Goal: Navigation & Orientation: Find specific page/section

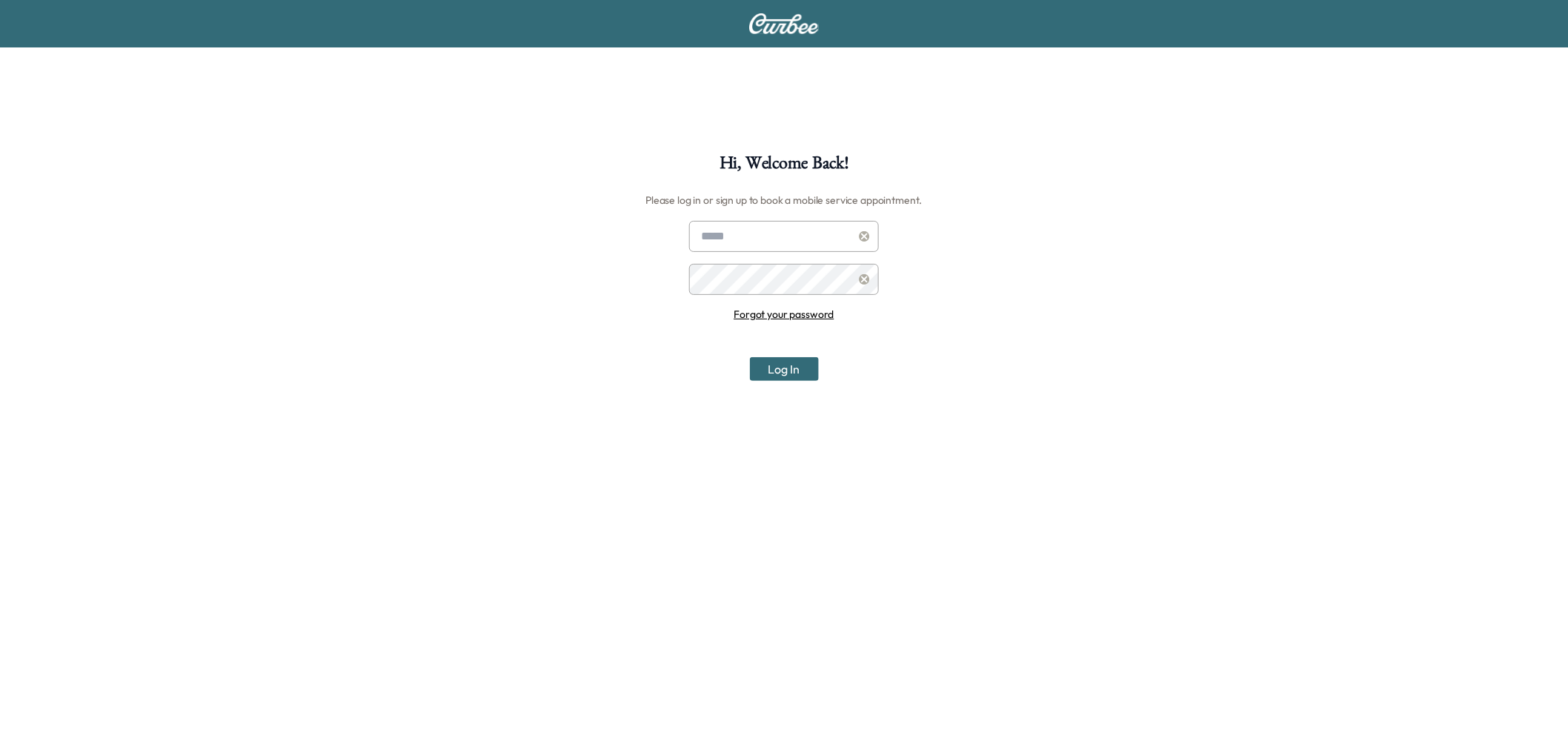
type input "**********"
click at [773, 367] on button "Log In" at bounding box center [784, 369] width 69 height 23
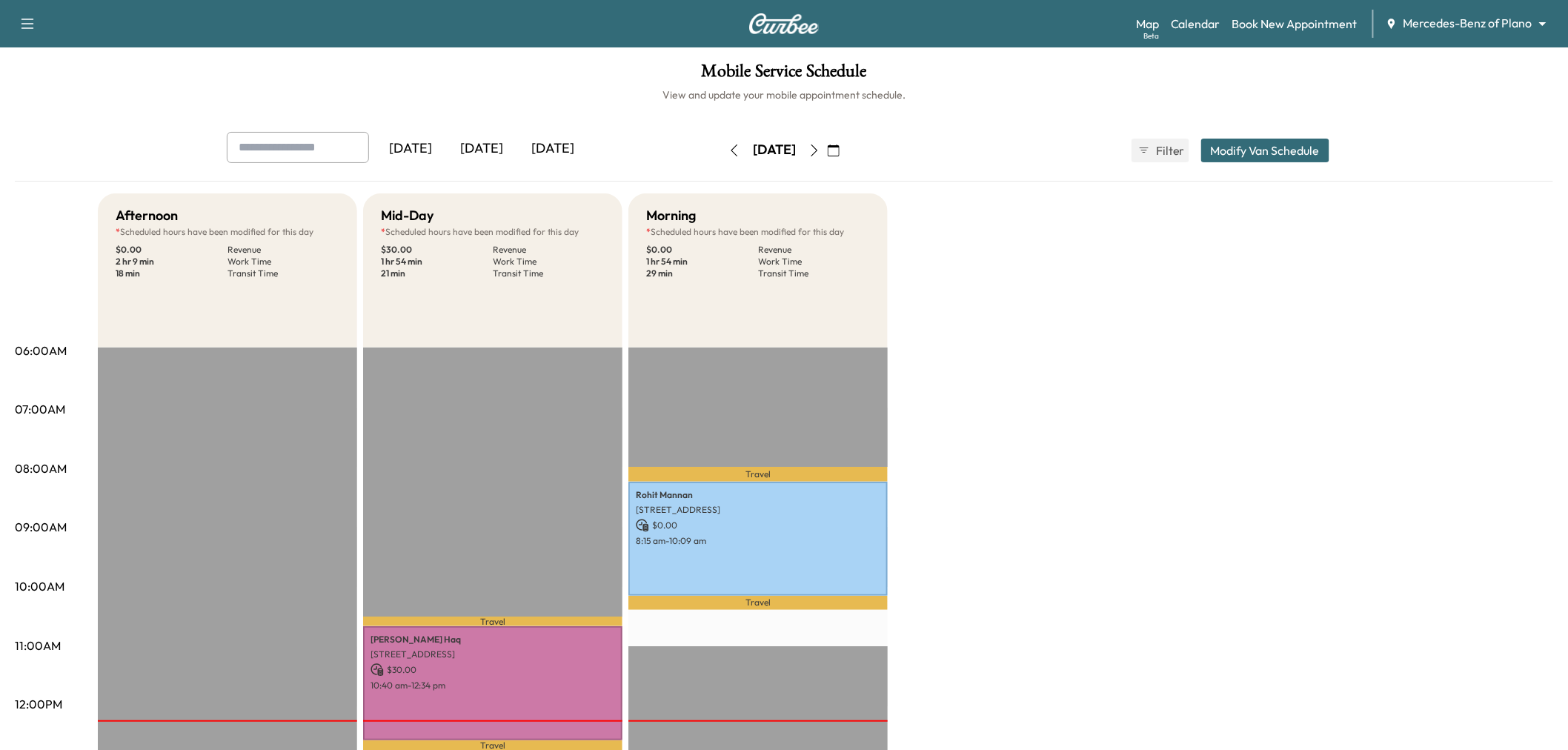
click at [729, 148] on icon "button" at bounding box center [735, 150] width 12 height 12
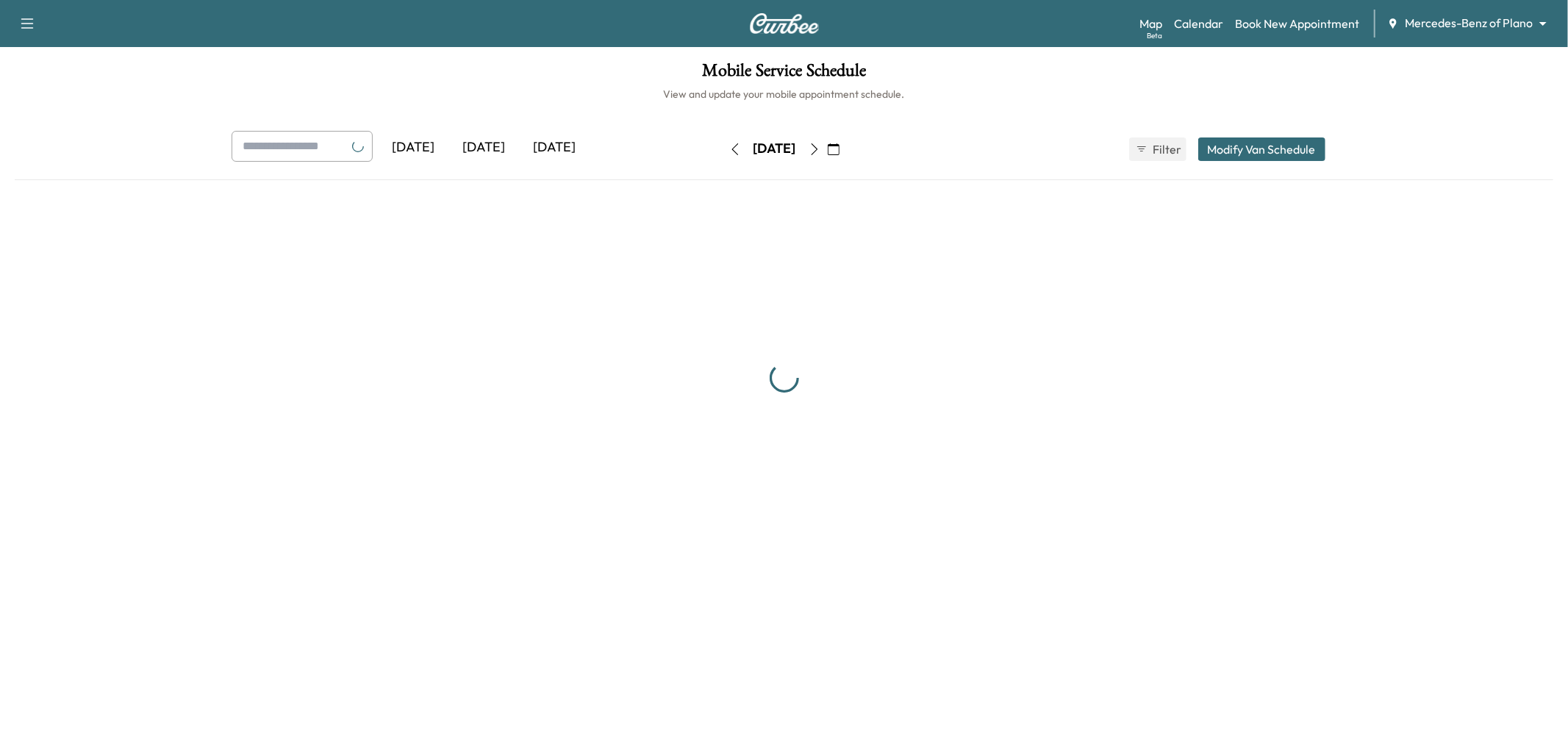
click at [723, 147] on button "button" at bounding box center [735, 149] width 25 height 23
click at [723, 148] on button "button" at bounding box center [735, 149] width 25 height 23
click at [723, 148] on icon "button" at bounding box center [729, 149] width 12 height 12
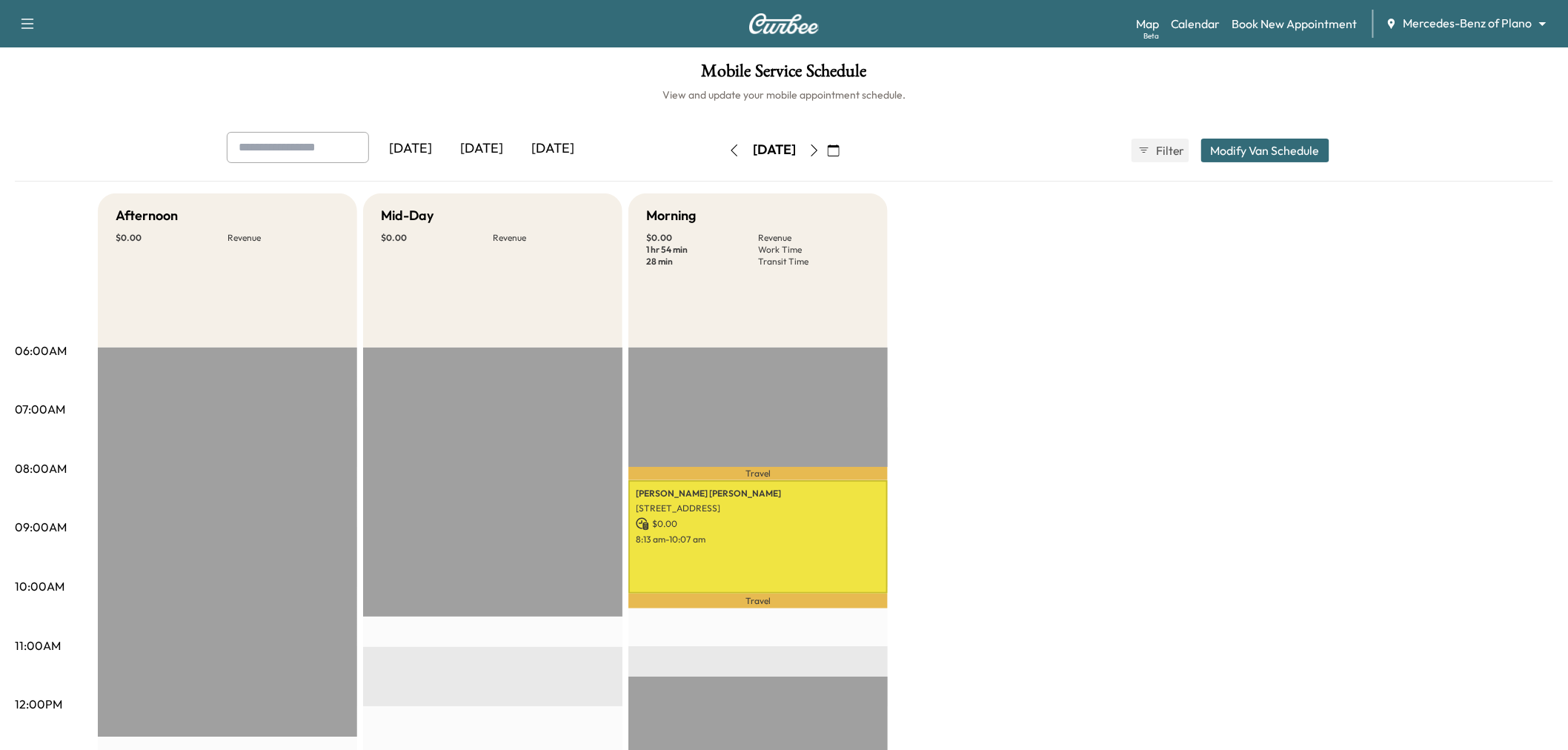
click at [731, 154] on icon "button" at bounding box center [735, 150] width 7 height 12
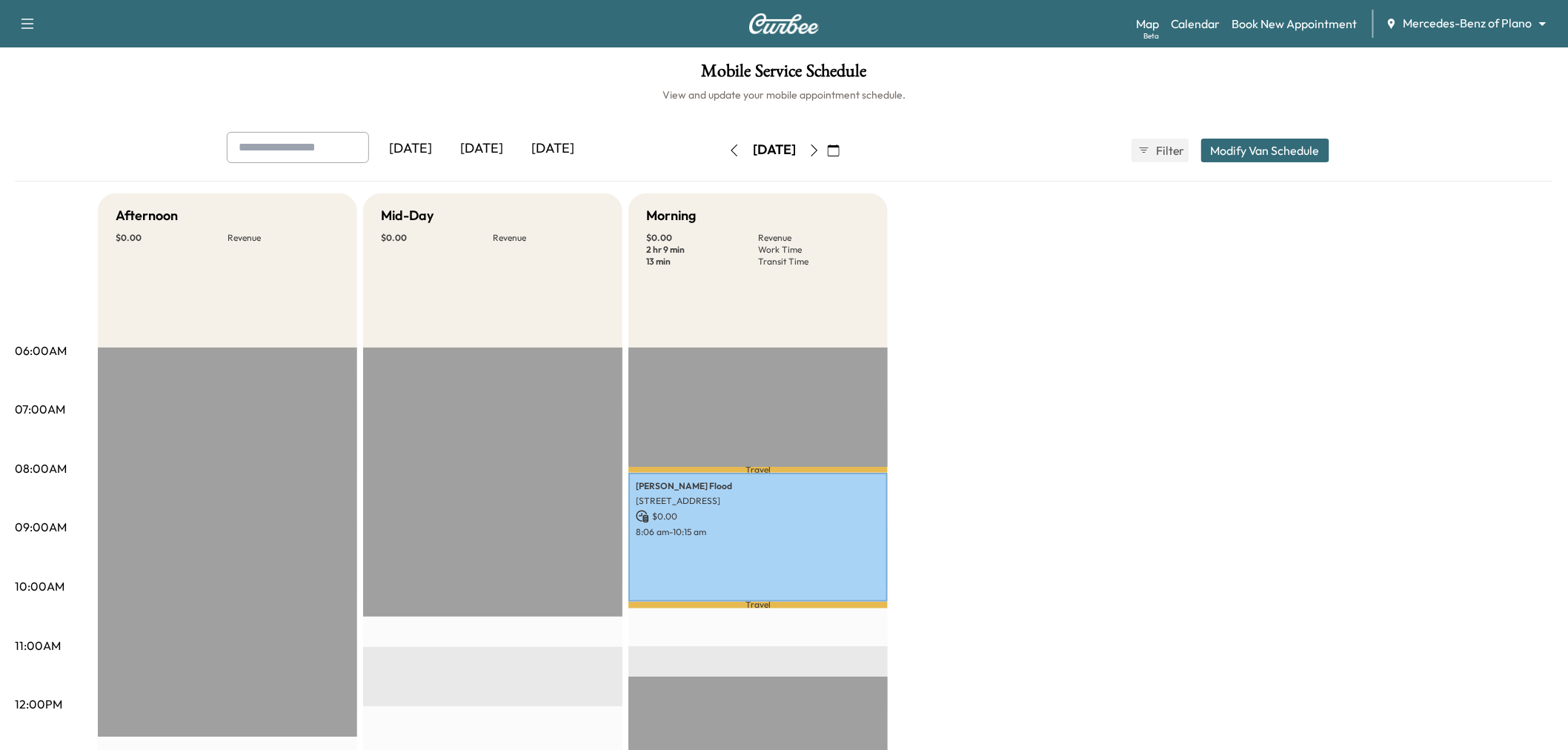
click at [820, 154] on icon "button" at bounding box center [814, 150] width 12 height 12
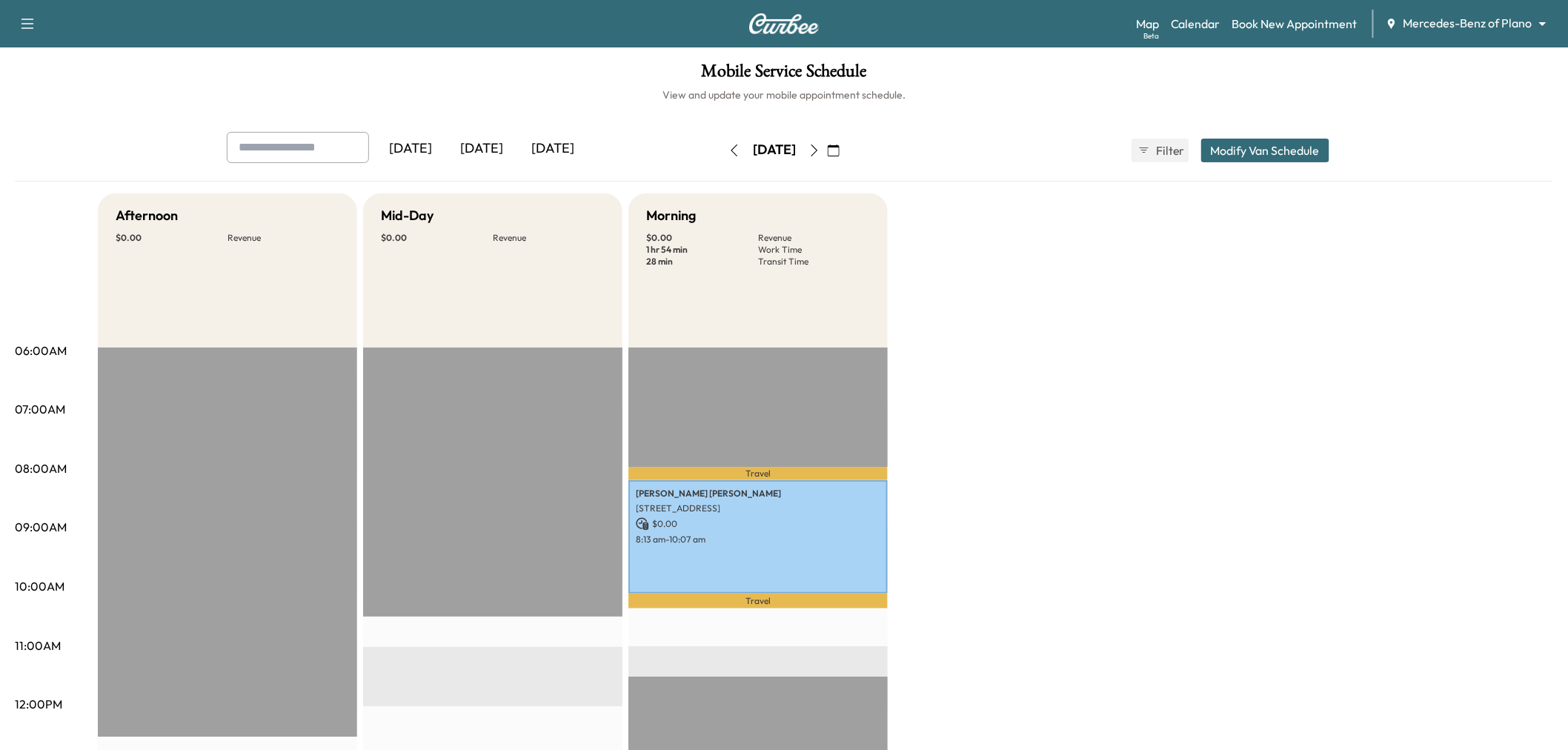
click at [820, 154] on icon "button" at bounding box center [814, 150] width 12 height 12
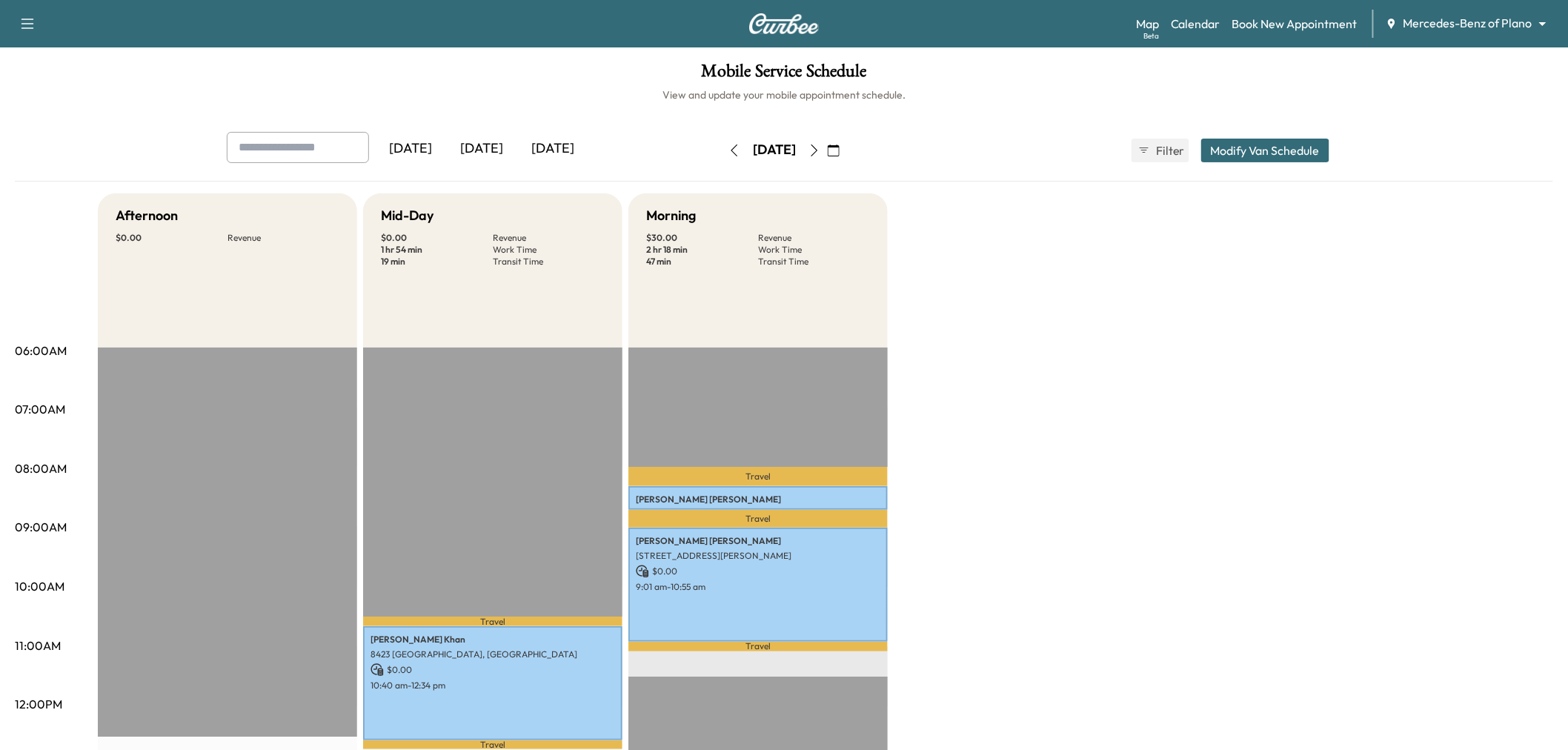
click at [729, 146] on icon "button" at bounding box center [735, 150] width 12 height 12
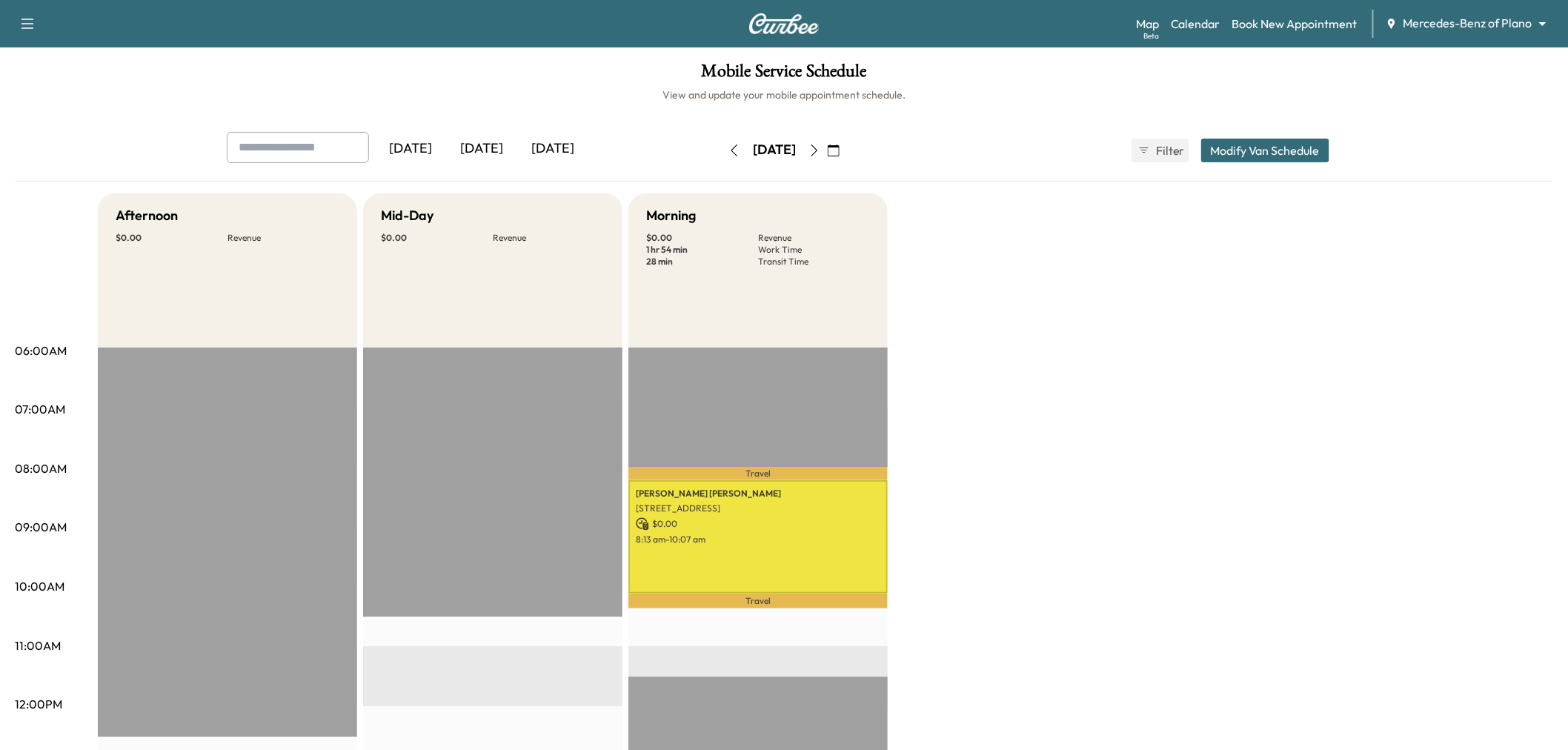
click at [722, 146] on button "button" at bounding box center [735, 150] width 25 height 23
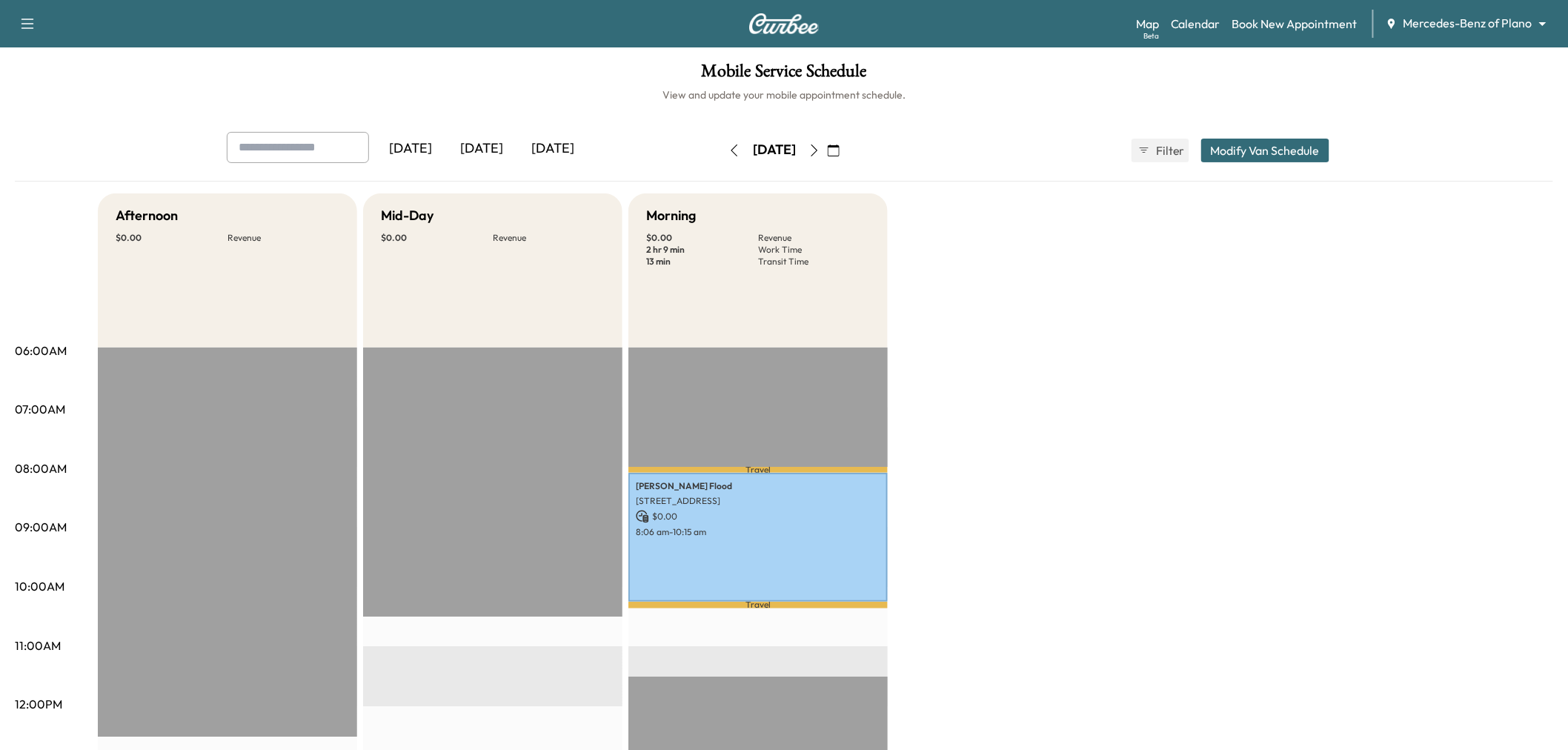
click at [722, 148] on button "button" at bounding box center [735, 150] width 25 height 23
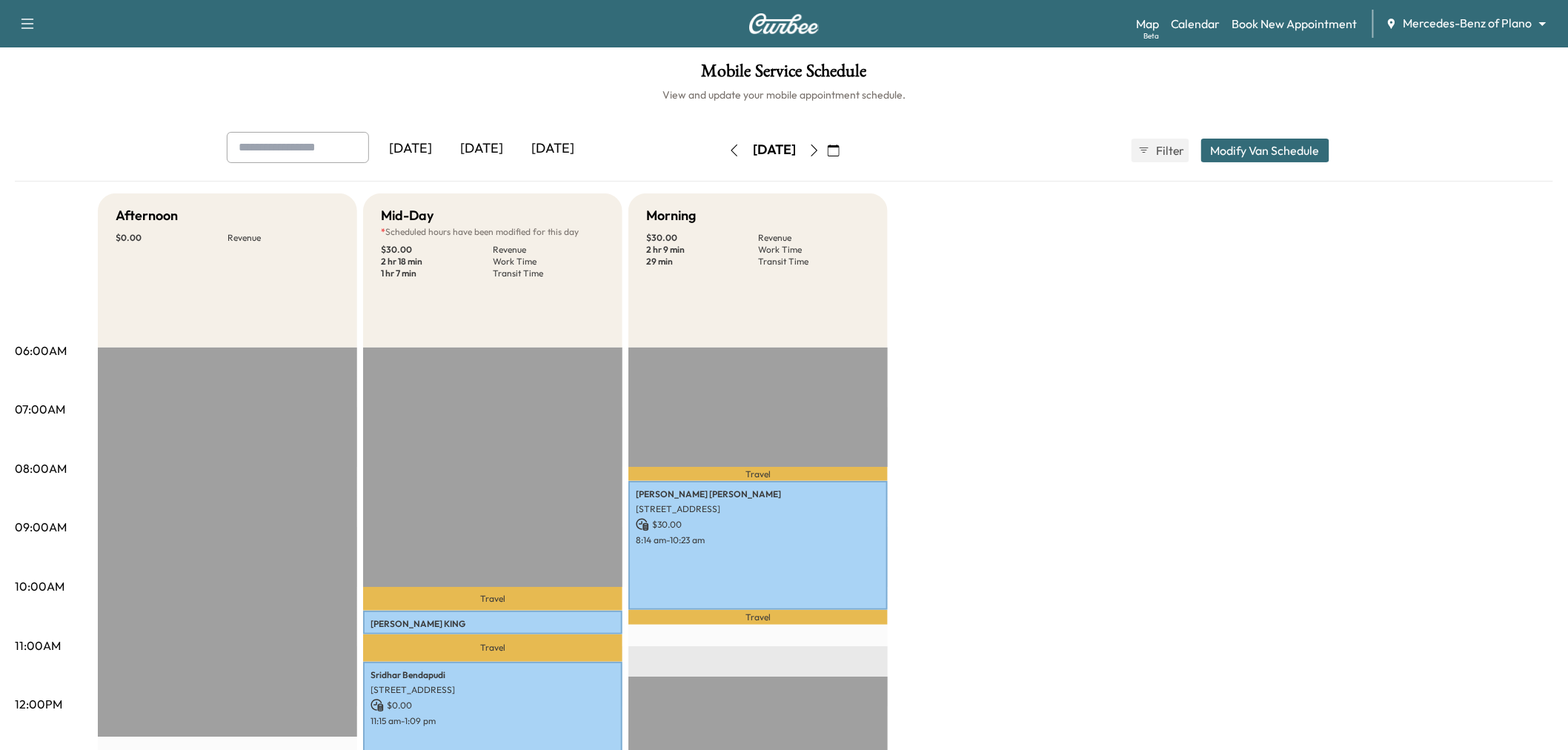
click at [729, 148] on icon "button" at bounding box center [735, 150] width 12 height 12
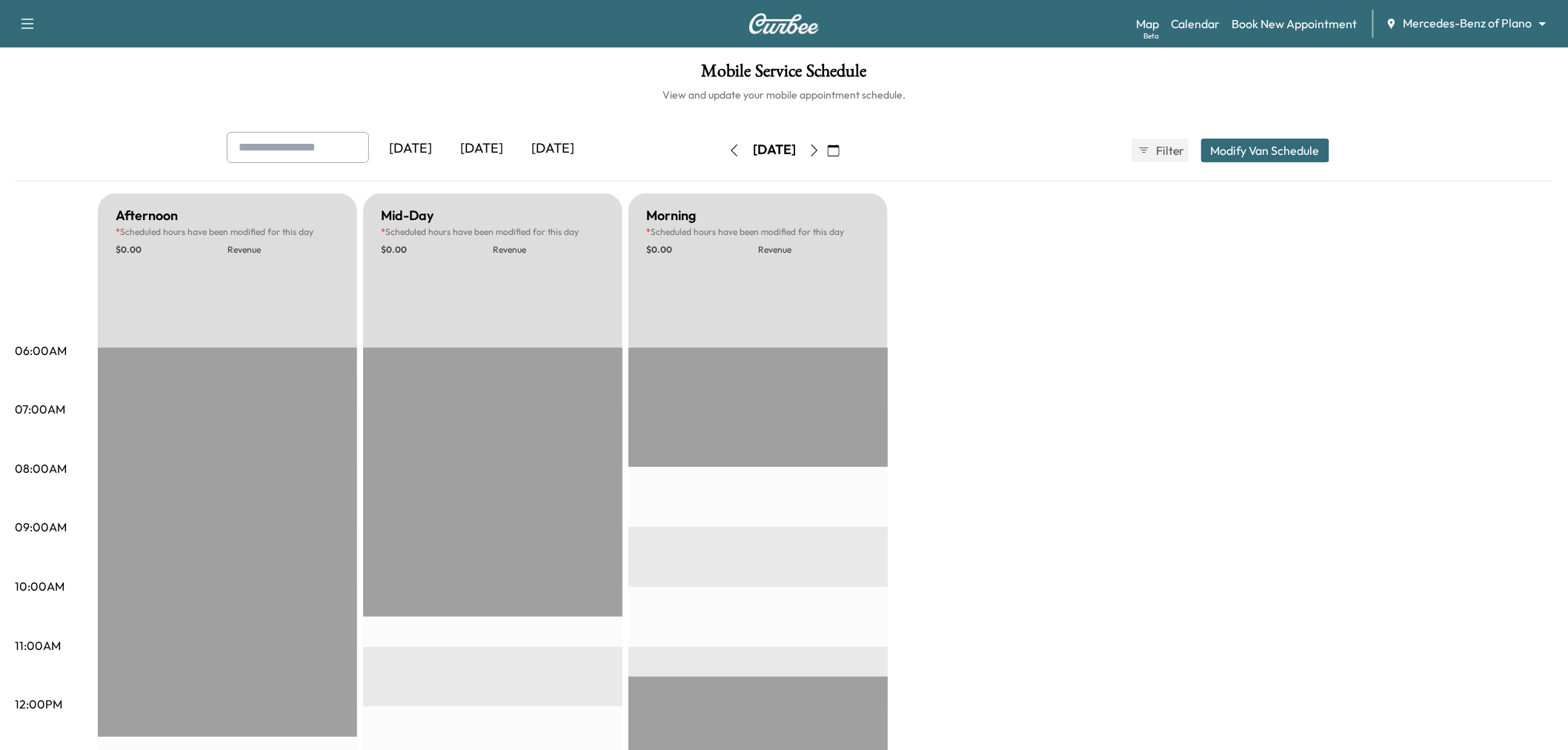
click at [722, 148] on button "button" at bounding box center [735, 150] width 25 height 23
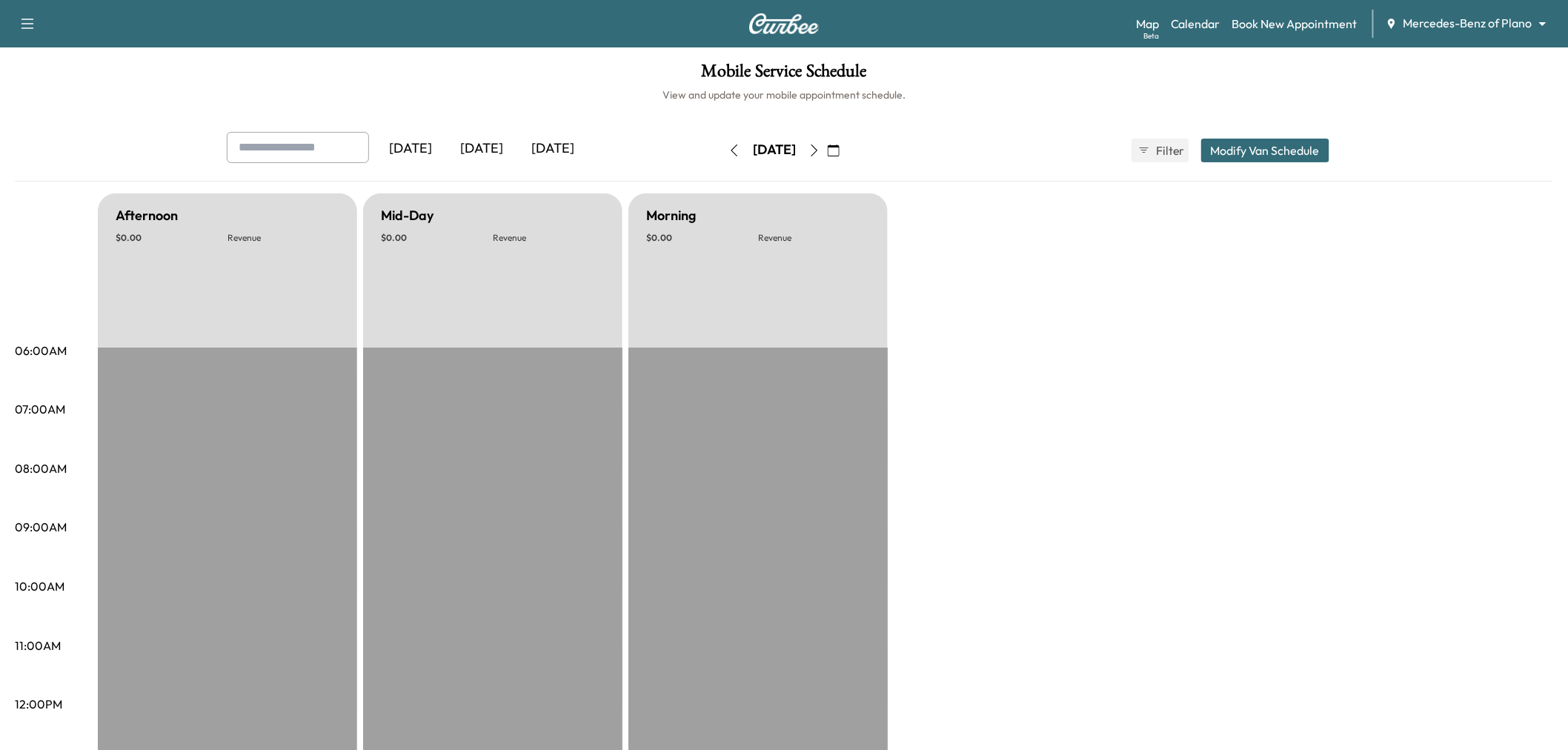
click at [729, 150] on icon "button" at bounding box center [735, 150] width 12 height 12
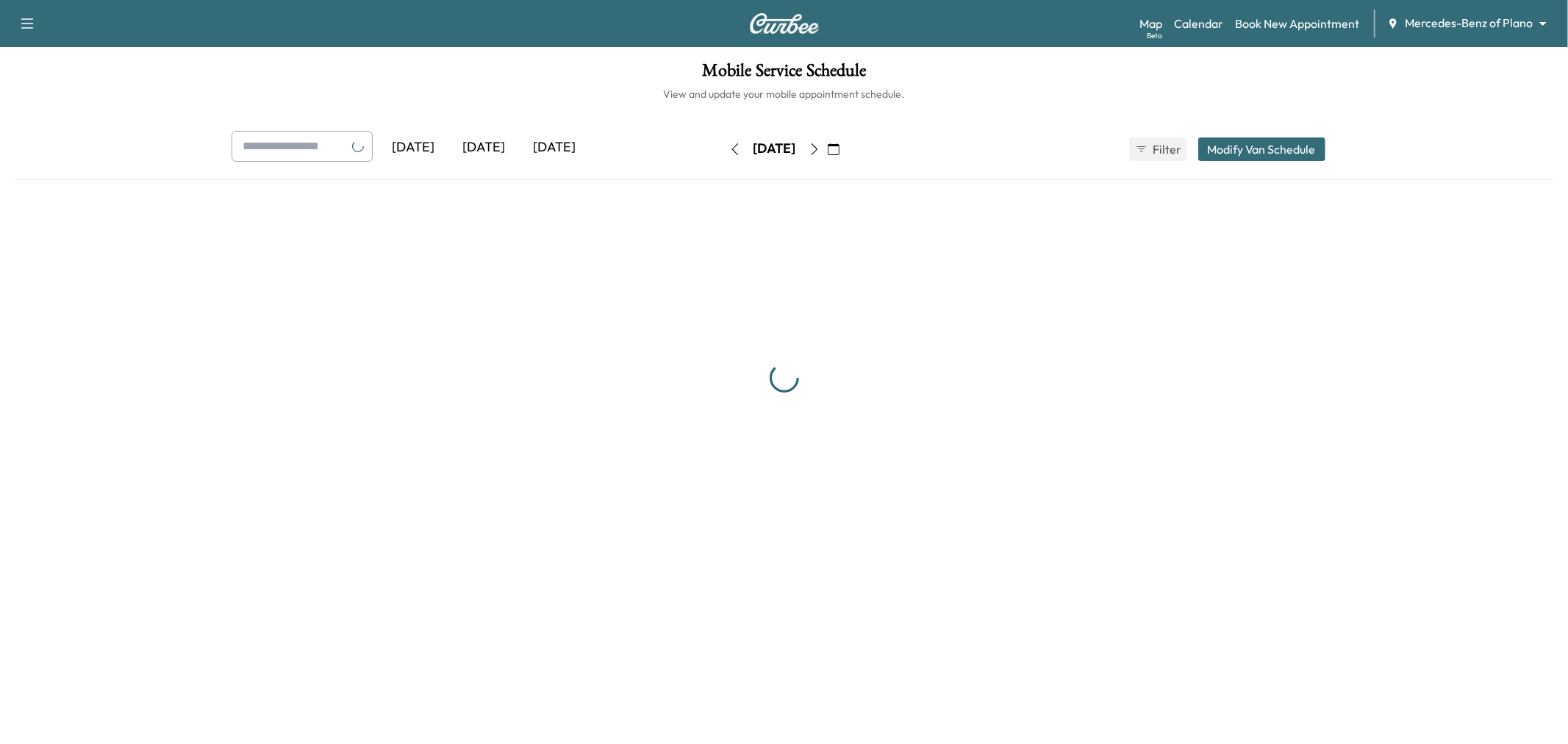
click at [723, 149] on button "button" at bounding box center [735, 149] width 25 height 23
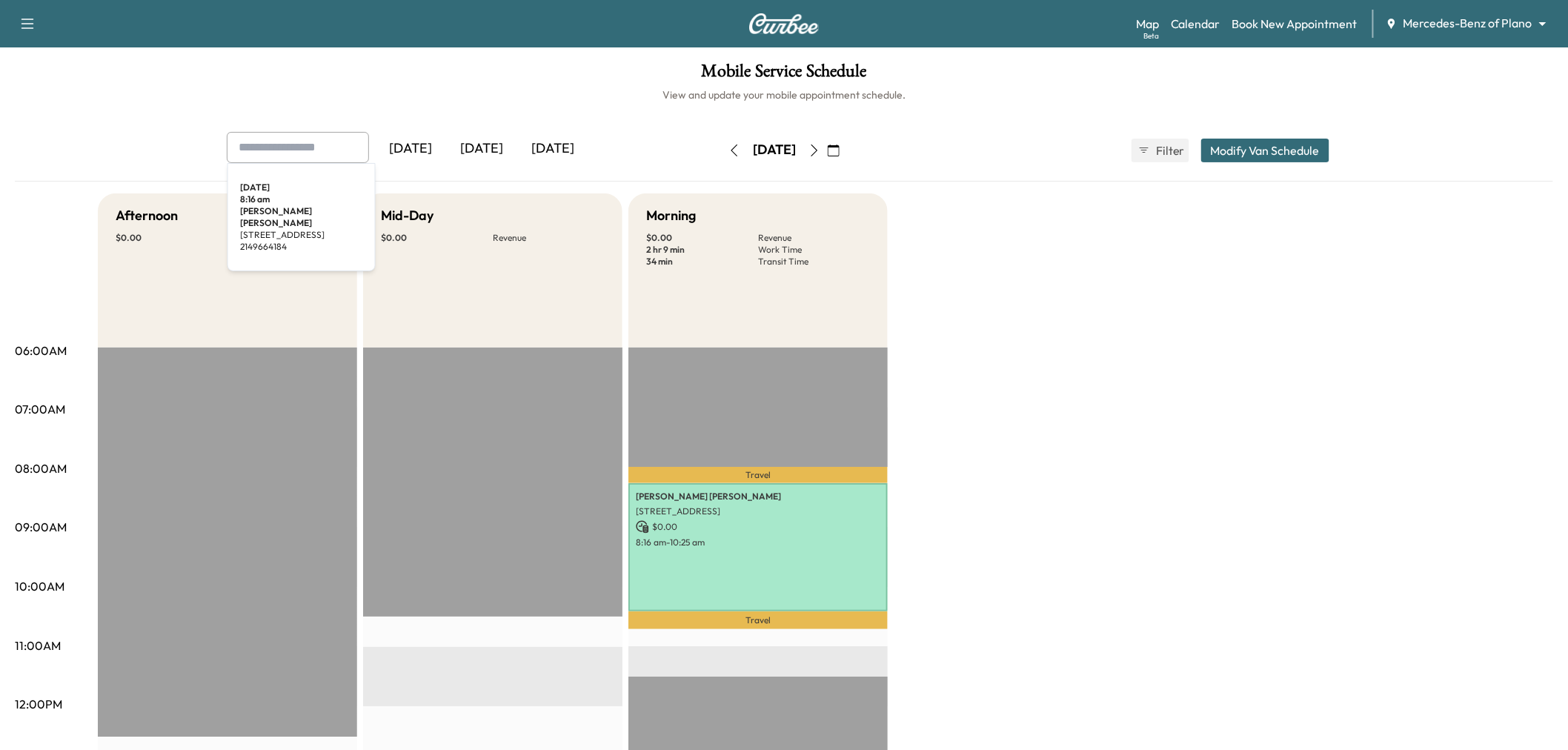
click at [290, 145] on input "text" at bounding box center [298, 147] width 143 height 31
